Goal: Information Seeking & Learning: Learn about a topic

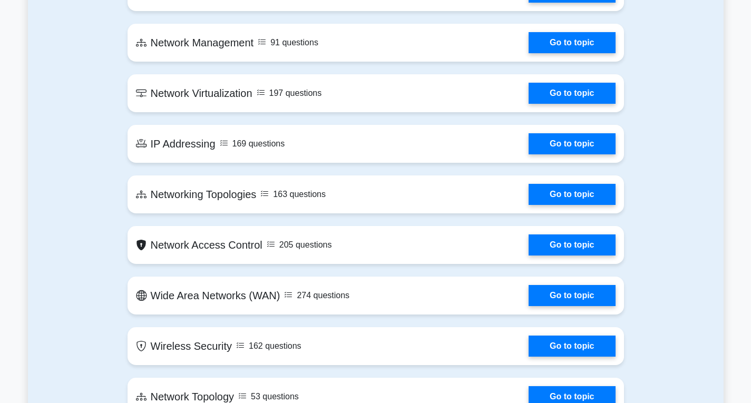
scroll to position [1485, 0]
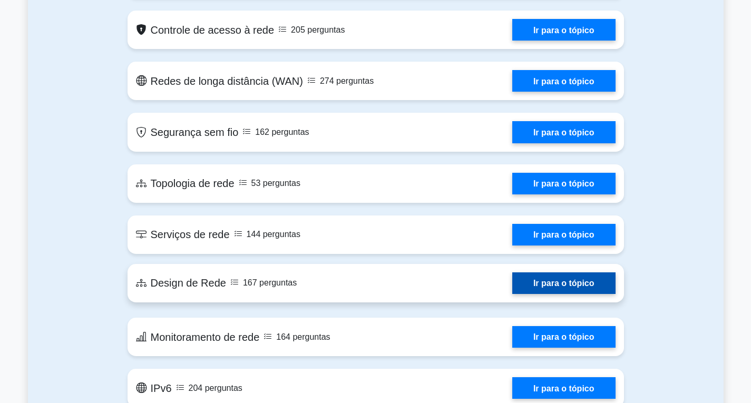
scroll to position [1748, 0]
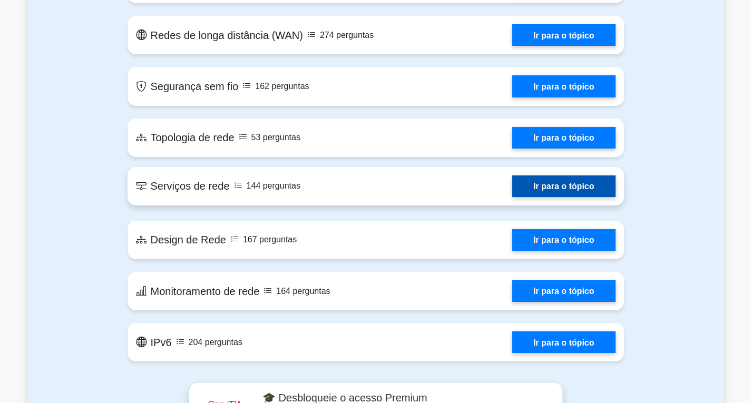
click at [527, 182] on link "Ir para o tópico" at bounding box center [563, 186] width 103 height 22
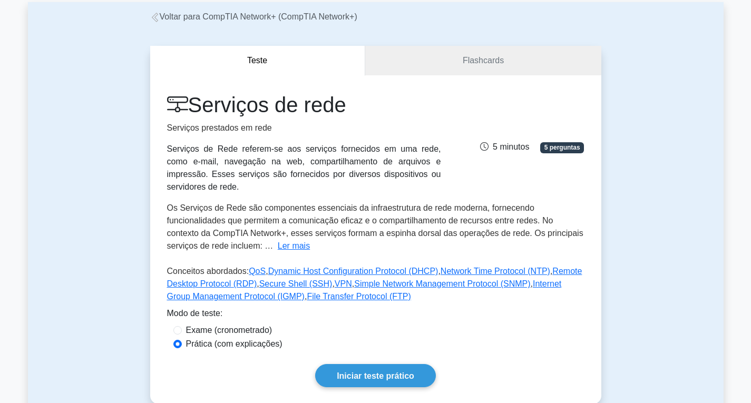
scroll to position [158, 0]
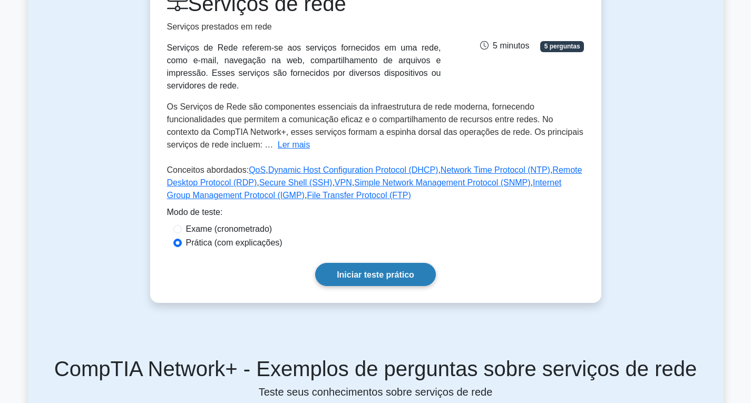
click at [365, 263] on link "Iniciar teste prático" at bounding box center [375, 274] width 121 height 23
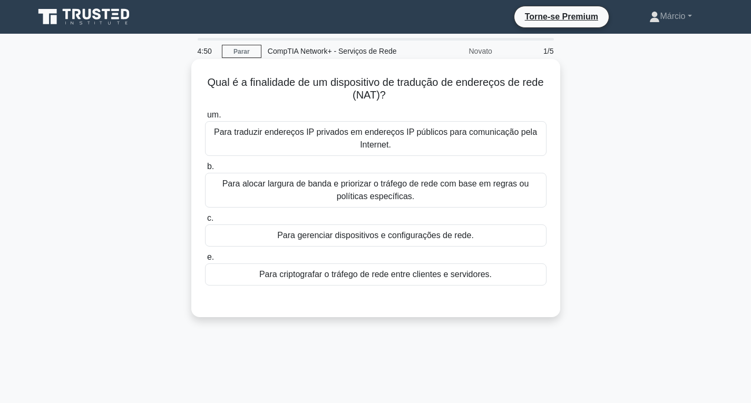
click at [408, 143] on font "Para traduzir endereços IP privados em endereços IP públicos para comunicação p…" at bounding box center [376, 138] width 332 height 25
click at [205, 119] on input "um. Para traduzir endereços IP privados em endereços IP públicos para comunicaç…" at bounding box center [205, 115] width 0 height 7
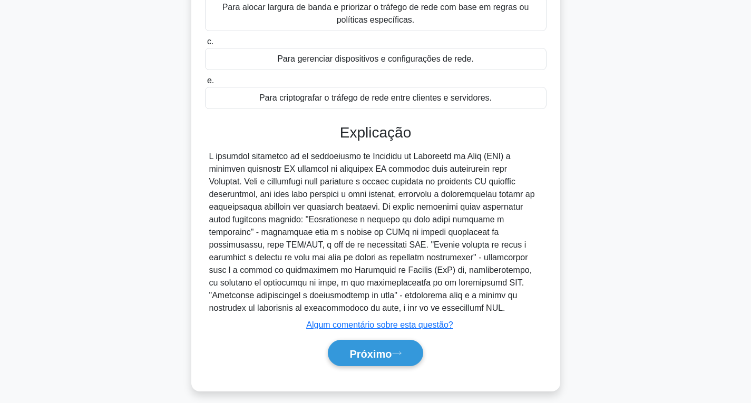
scroll to position [185, 0]
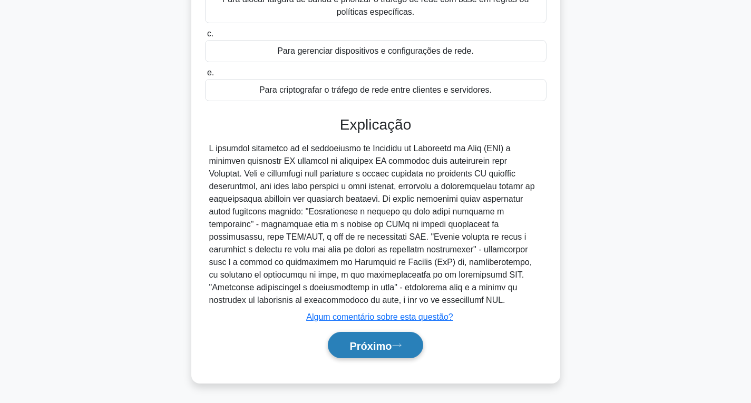
click at [383, 346] on font "Próximo" at bounding box center [370, 346] width 42 height 12
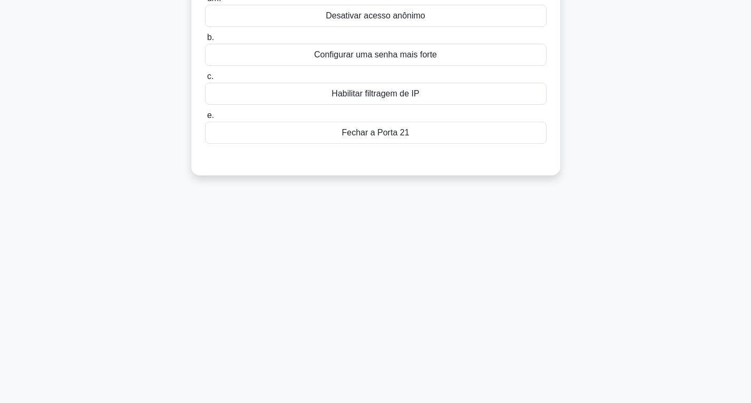
scroll to position [8, 0]
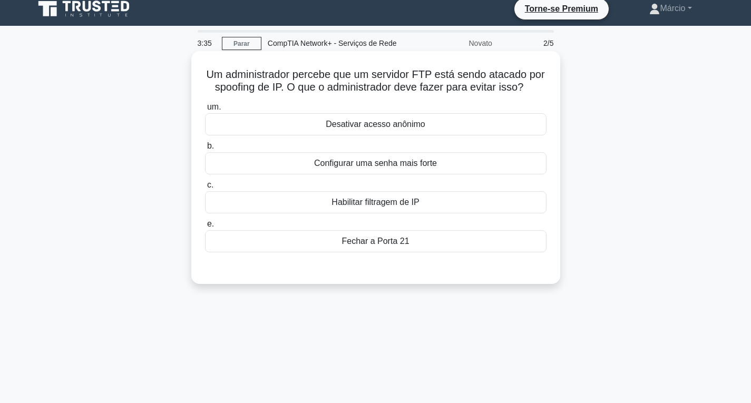
click at [403, 206] on font "Habilitar filtragem de IP" at bounding box center [374, 202] width 87 height 9
click at [205, 189] on input "c. Habilitar filtragem de IP" at bounding box center [205, 185] width 0 height 7
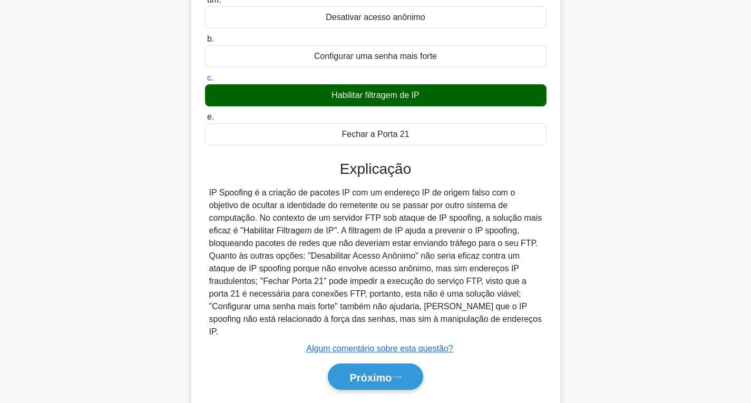
scroll to position [166, 0]
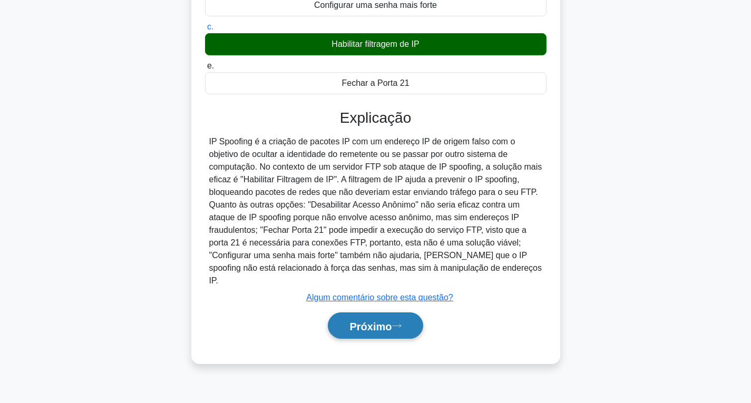
click at [385, 320] on font "Próximo" at bounding box center [370, 326] width 42 height 12
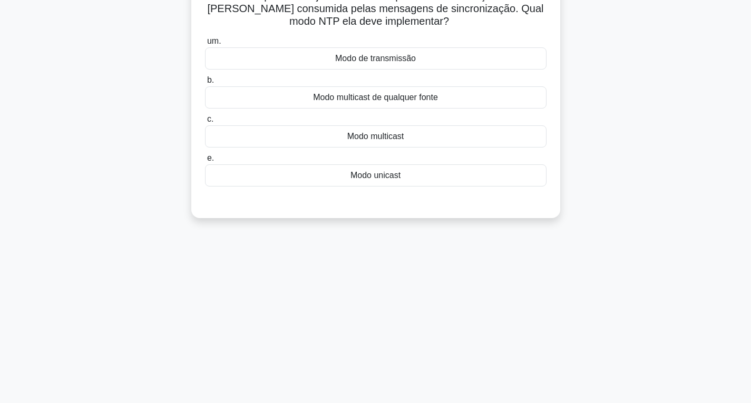
scroll to position [0, 0]
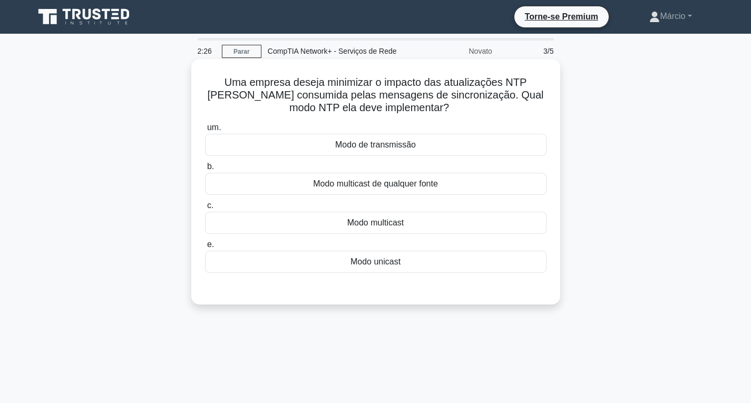
click at [418, 228] on div "Modo multicast" at bounding box center [375, 223] width 341 height 22
click at [205, 209] on input "c. Modo multicast" at bounding box center [205, 205] width 0 height 7
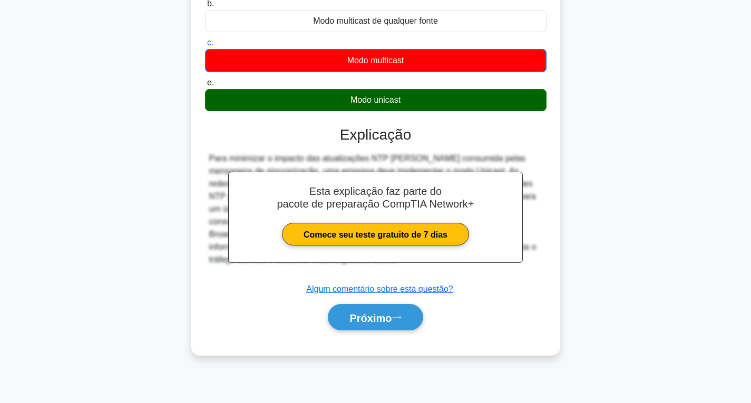
scroll to position [166, 0]
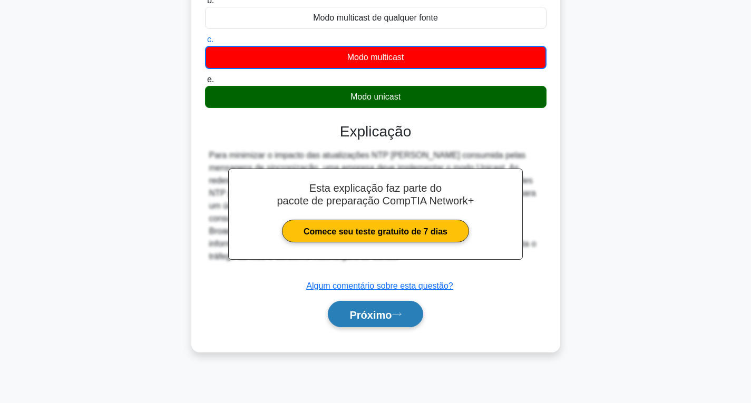
click at [373, 316] on font "Próximo" at bounding box center [370, 315] width 42 height 12
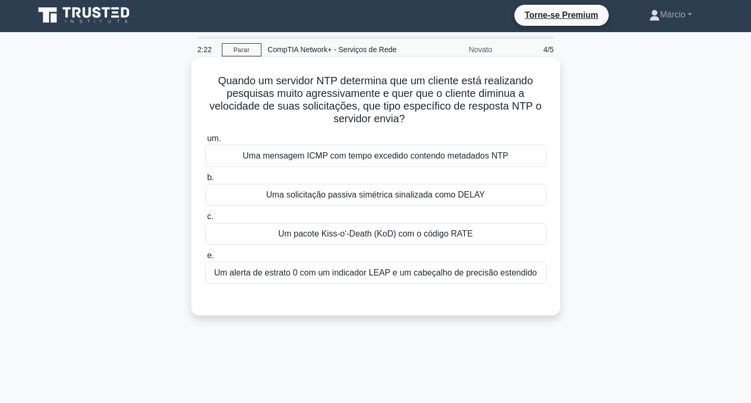
scroll to position [0, 0]
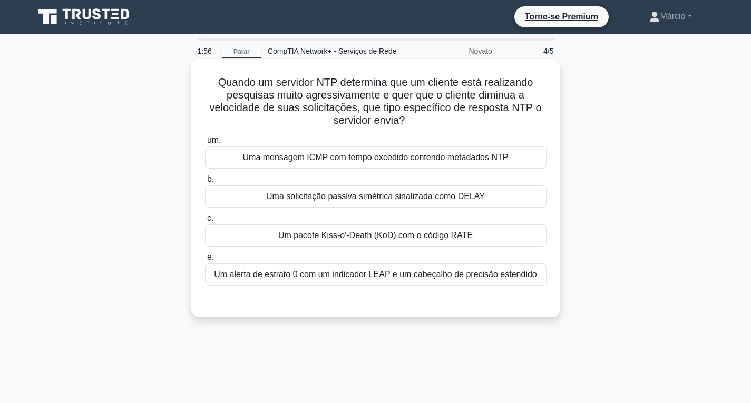
click at [414, 162] on font "Uma mensagem ICMP com tempo excedido contendo metadados NTP" at bounding box center [375, 157] width 265 height 9
click at [205, 144] on input "um. Uma mensagem ICMP com tempo excedido contendo metadados NTP" at bounding box center [205, 140] width 0 height 7
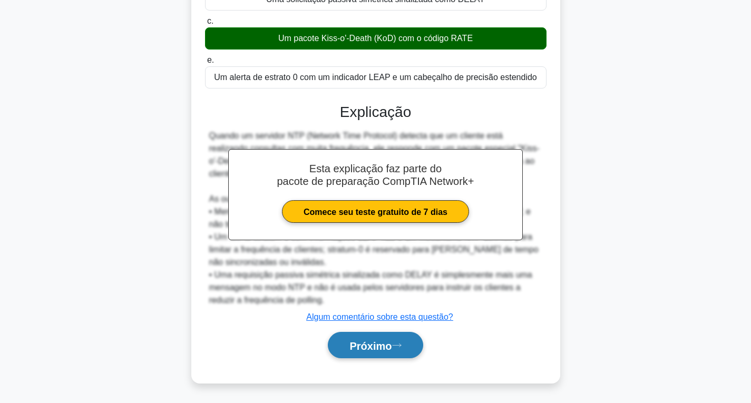
click at [410, 346] on button "Próximo" at bounding box center [375, 345] width 95 height 27
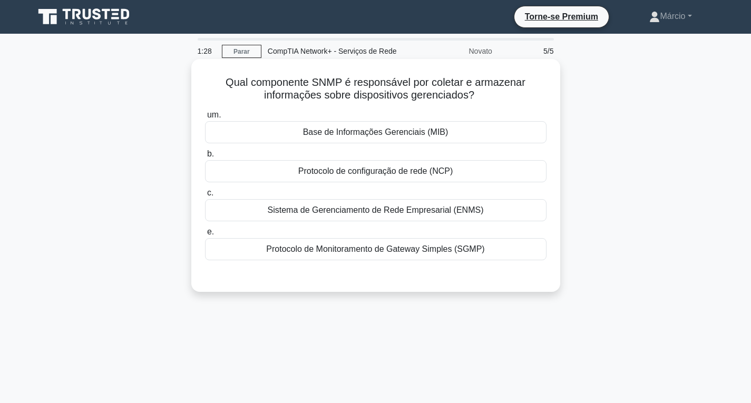
click at [410, 179] on div "Protocolo de configuração de rede (NCP)" at bounding box center [375, 171] width 341 height 22
click at [205, 157] on input "b. Protocolo de configuração de rede (NCP)" at bounding box center [205, 154] width 0 height 7
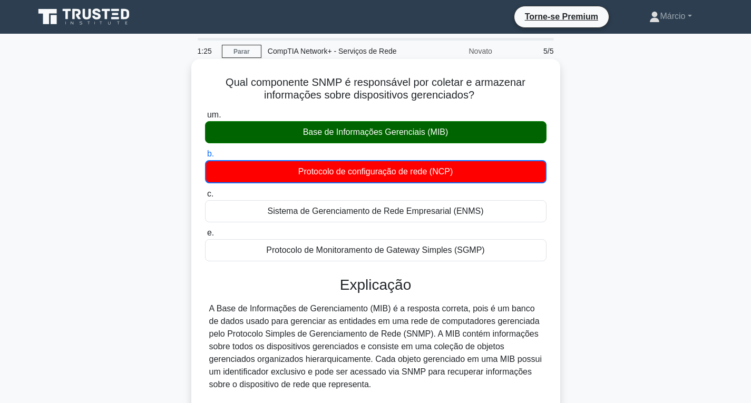
scroll to position [250, 0]
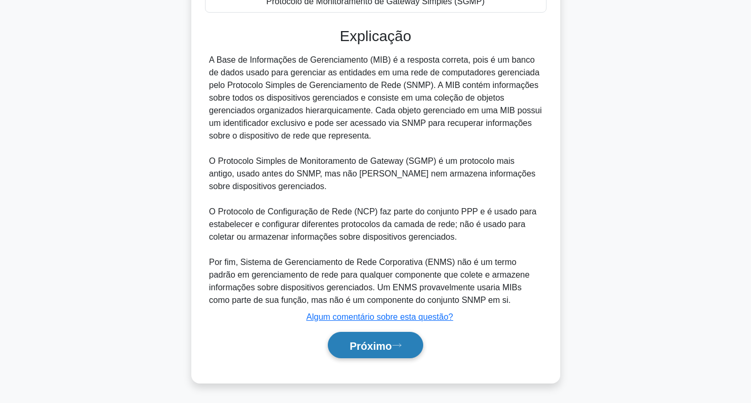
click at [361, 346] on font "Próximo" at bounding box center [370, 346] width 42 height 12
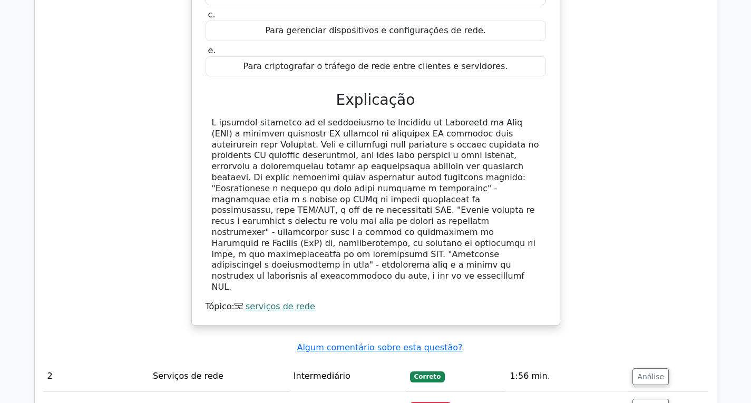
scroll to position [1001, 0]
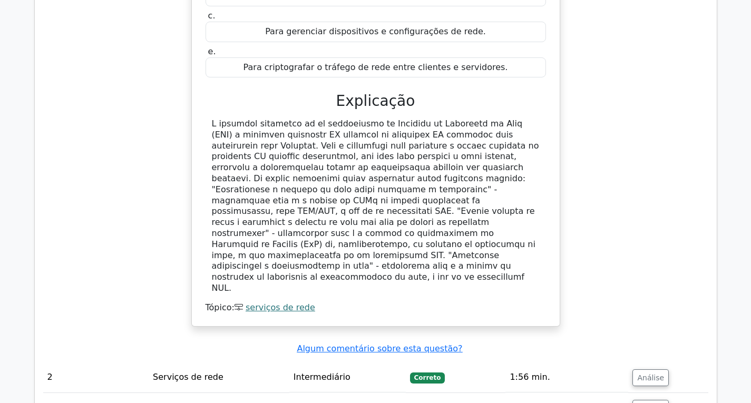
click at [467, 362] on td "Correto" at bounding box center [456, 377] width 100 height 30
click at [312, 362] on td "Intermediário" at bounding box center [347, 377] width 116 height 30
click at [648, 369] on button "Análise" at bounding box center [650, 377] width 36 height 17
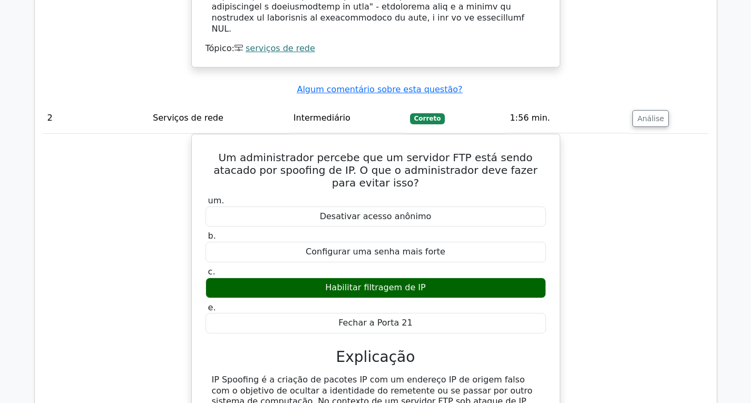
scroll to position [1264, 0]
